Goal: Information Seeking & Learning: Find specific fact

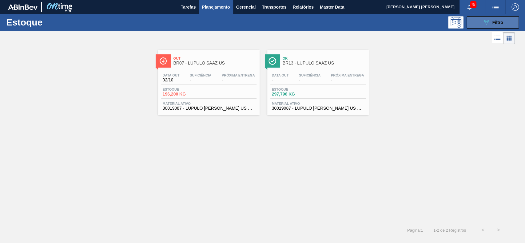
click at [479, 25] on button "089F7B8B-B2A5-4AFE-B5C0-19BA573D28AC Filtro" at bounding box center [492, 22] width 52 height 12
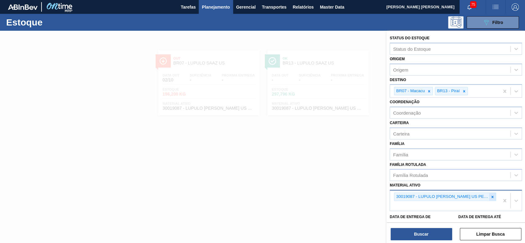
click at [490, 193] on div at bounding box center [492, 197] width 7 height 8
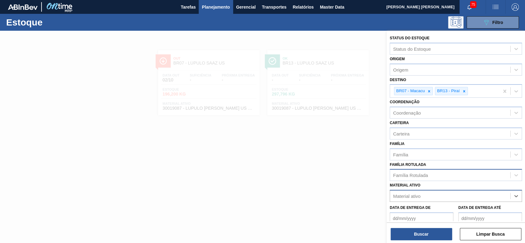
click at [453, 175] on div "Família Rotulada" at bounding box center [450, 175] width 120 height 9
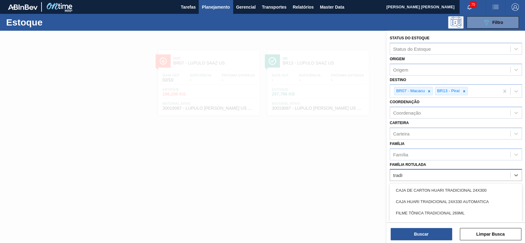
type Rotulada "traditi"
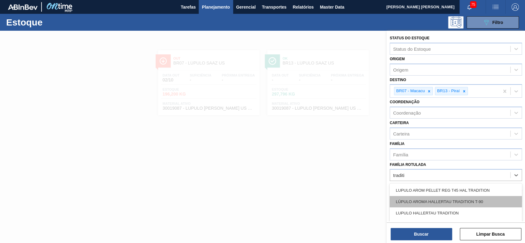
click at [464, 203] on div "LÚPULO AROMA HALLERTAU TRADITION T-90" at bounding box center [455, 201] width 132 height 11
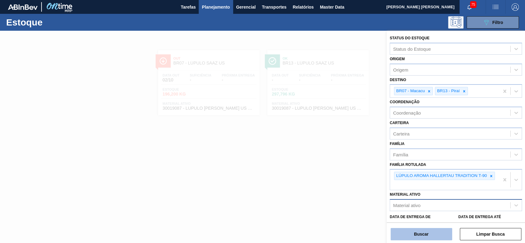
click at [420, 237] on button "Buscar" at bounding box center [420, 234] width 61 height 12
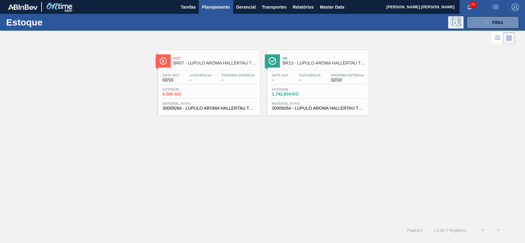
click at [484, 31] on div at bounding box center [257, 38] width 514 height 15
click at [483, 22] on icon "089F7B8B-B2A5-4AFE-B5C0-19BA573D28AC" at bounding box center [485, 22] width 7 height 7
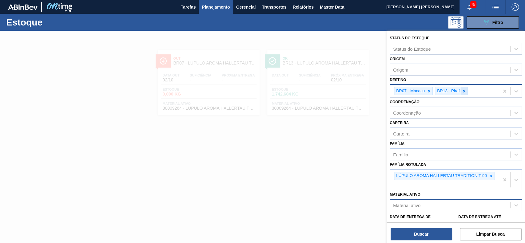
click at [466, 92] on div at bounding box center [463, 91] width 7 height 8
click at [429, 86] on div "BR07 - Macacu" at bounding box center [444, 91] width 109 height 13
click at [429, 90] on icon at bounding box center [429, 91] width 2 height 2
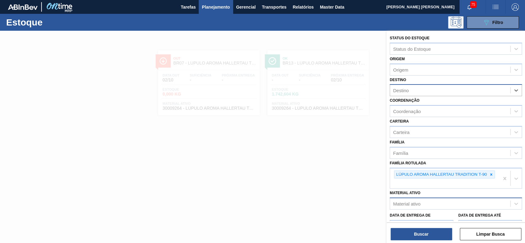
click at [277, 145] on div at bounding box center [262, 152] width 525 height 243
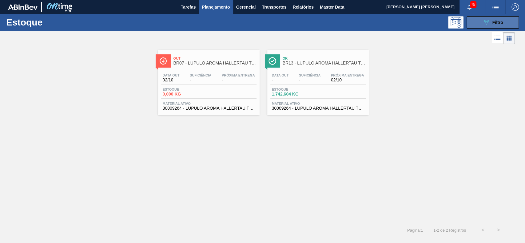
click at [479, 20] on button "089F7B8B-B2A5-4AFE-B5C0-19BA573D28AC Filtro" at bounding box center [492, 22] width 52 height 12
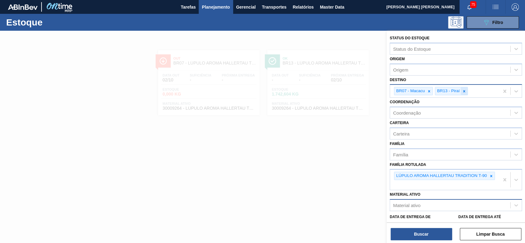
click at [464, 91] on icon at bounding box center [464, 91] width 4 height 4
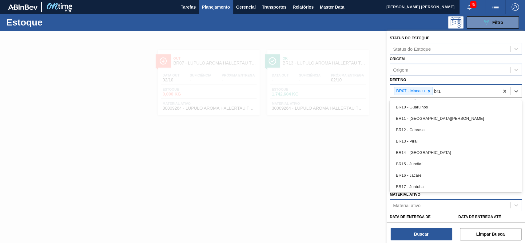
type input "br19"
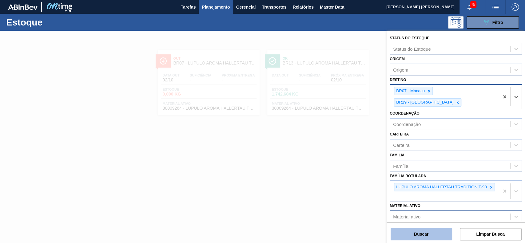
click at [430, 231] on button "Buscar" at bounding box center [420, 234] width 61 height 12
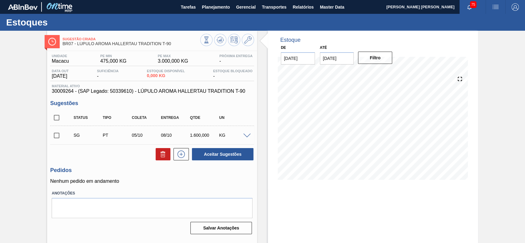
click at [247, 135] on span at bounding box center [246, 136] width 7 height 5
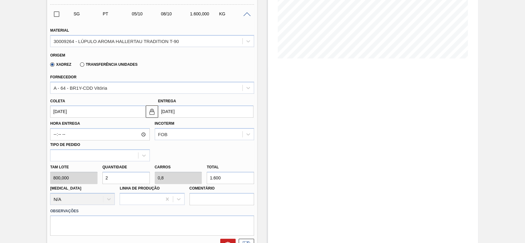
scroll to position [123, 0]
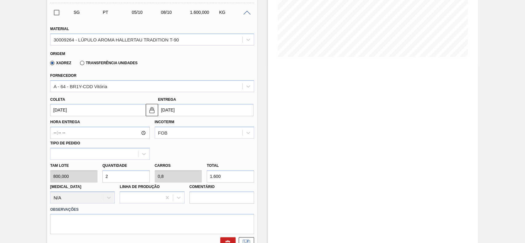
click at [95, 65] on label "Transferência Unidades" at bounding box center [108, 63] width 57 height 4
click at [79, 64] on input "Transferência Unidades" at bounding box center [79, 64] width 0 height 0
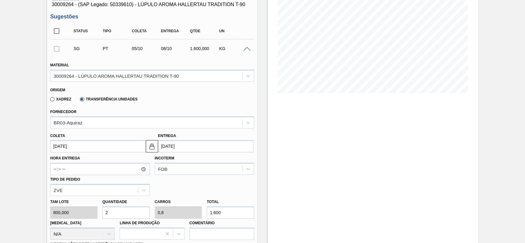
scroll to position [41, 0]
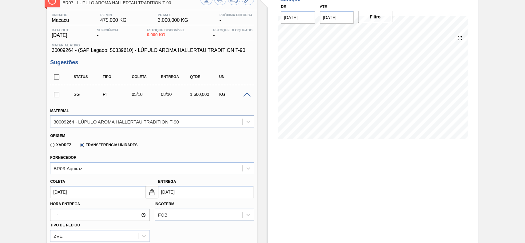
click at [200, 123] on div "30009264 - LÚPULO AROMA HALLERTAU TRADITION T-90" at bounding box center [146, 121] width 192 height 9
click at [183, 158] on div "Fornecedor BR03-Aquiraz" at bounding box center [152, 163] width 204 height 21
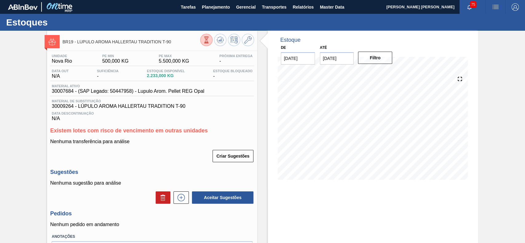
click at [202, 40] on button at bounding box center [206, 40] width 12 height 12
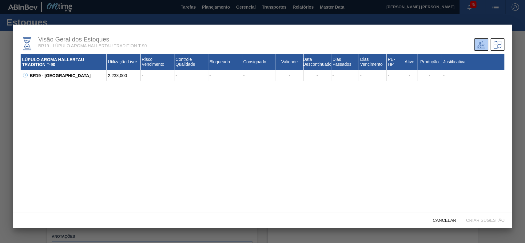
click at [25, 75] on icon at bounding box center [25, 75] width 5 height 5
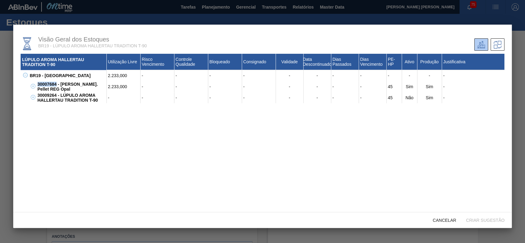
drag, startPoint x: 57, startPoint y: 83, endPoint x: 37, endPoint y: 85, distance: 20.0
click at [37, 85] on div "30007684 - Lupulo Arom. Pellet REG Opal" at bounding box center [71, 86] width 71 height 11
copy div "30007684"
click at [441, 220] on span "Cancelar" at bounding box center [444, 220] width 33 height 5
